Goal: Information Seeking & Learning: Check status

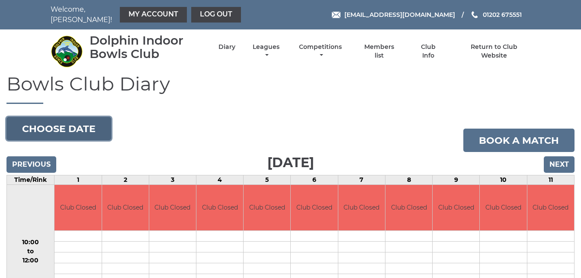
click at [97, 124] on button "Choose date" at bounding box center [58, 128] width 105 height 23
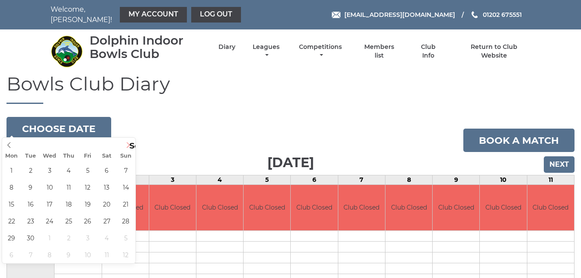
click at [129, 144] on icon at bounding box center [128, 145] width 6 height 6
type input "[DATE]"
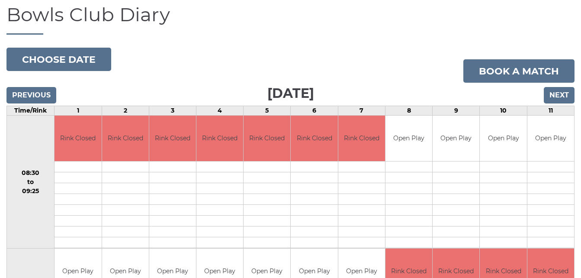
scroll to position [52, 0]
